Goal: Task Accomplishment & Management: Use online tool/utility

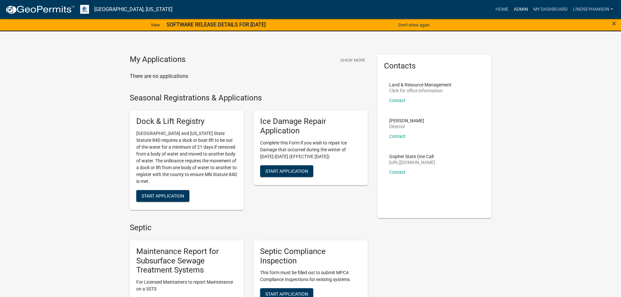
click at [519, 11] on link "Admin" at bounding box center [521, 9] width 20 height 12
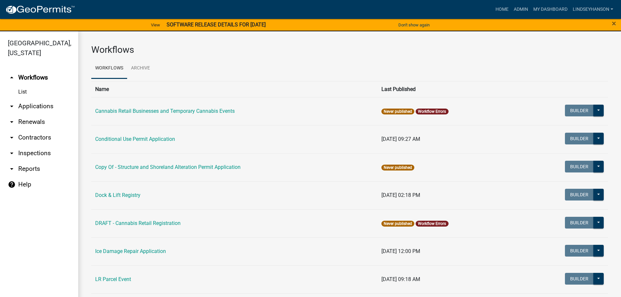
click at [31, 111] on link "arrow_drop_down Applications" at bounding box center [39, 106] width 78 height 16
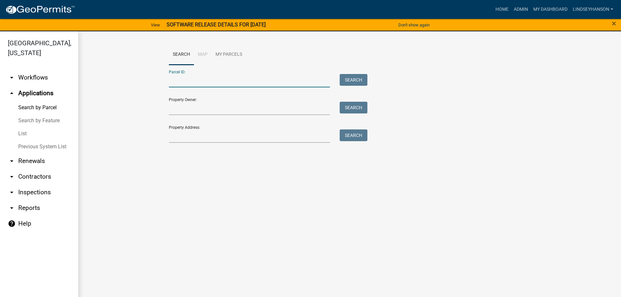
paste input "03000120080000"
type input "03000120080000"
click at [349, 79] on button "Search" at bounding box center [354, 80] width 28 height 12
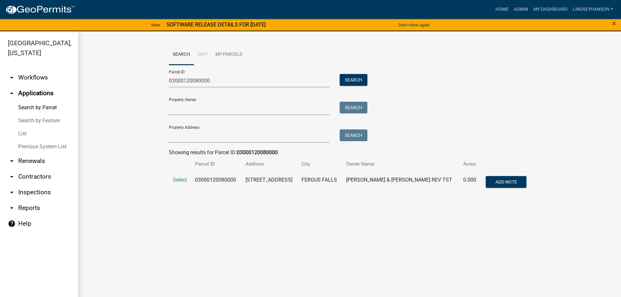
click at [184, 184] on td "Select" at bounding box center [180, 183] width 22 height 22
click at [172, 178] on td "Select" at bounding box center [180, 183] width 22 height 22
click at [185, 180] on span "Select" at bounding box center [180, 180] width 14 height 6
